Goal: Information Seeking & Learning: Learn about a topic

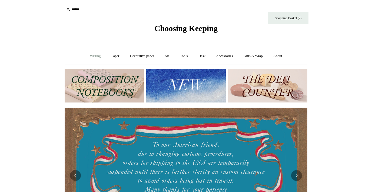
click at [86, 56] on link "Writing +" at bounding box center [95, 56] width 21 height 14
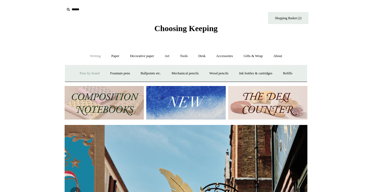
scroll to position [0, 242]
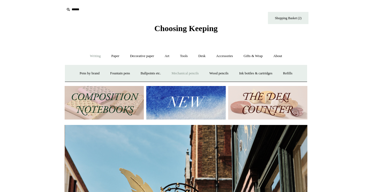
click at [180, 73] on link "Mechanical pencils +" at bounding box center [185, 73] width 37 height 14
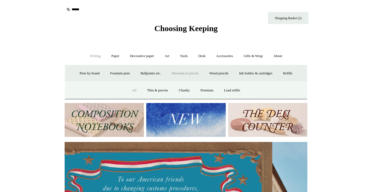
scroll to position [0, 0]
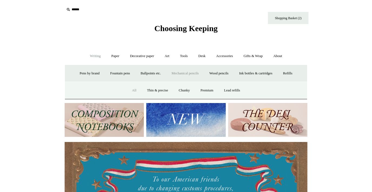
click at [132, 90] on link "All" at bounding box center [134, 90] width 14 height 14
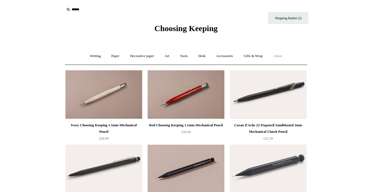
click at [280, 56] on link "About +" at bounding box center [277, 56] width 19 height 14
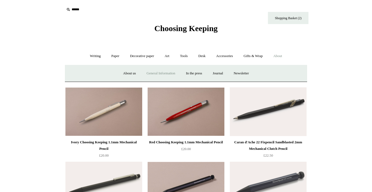
click at [160, 73] on link "General Information" at bounding box center [161, 73] width 38 height 14
